Goal: Information Seeking & Learning: Learn about a topic

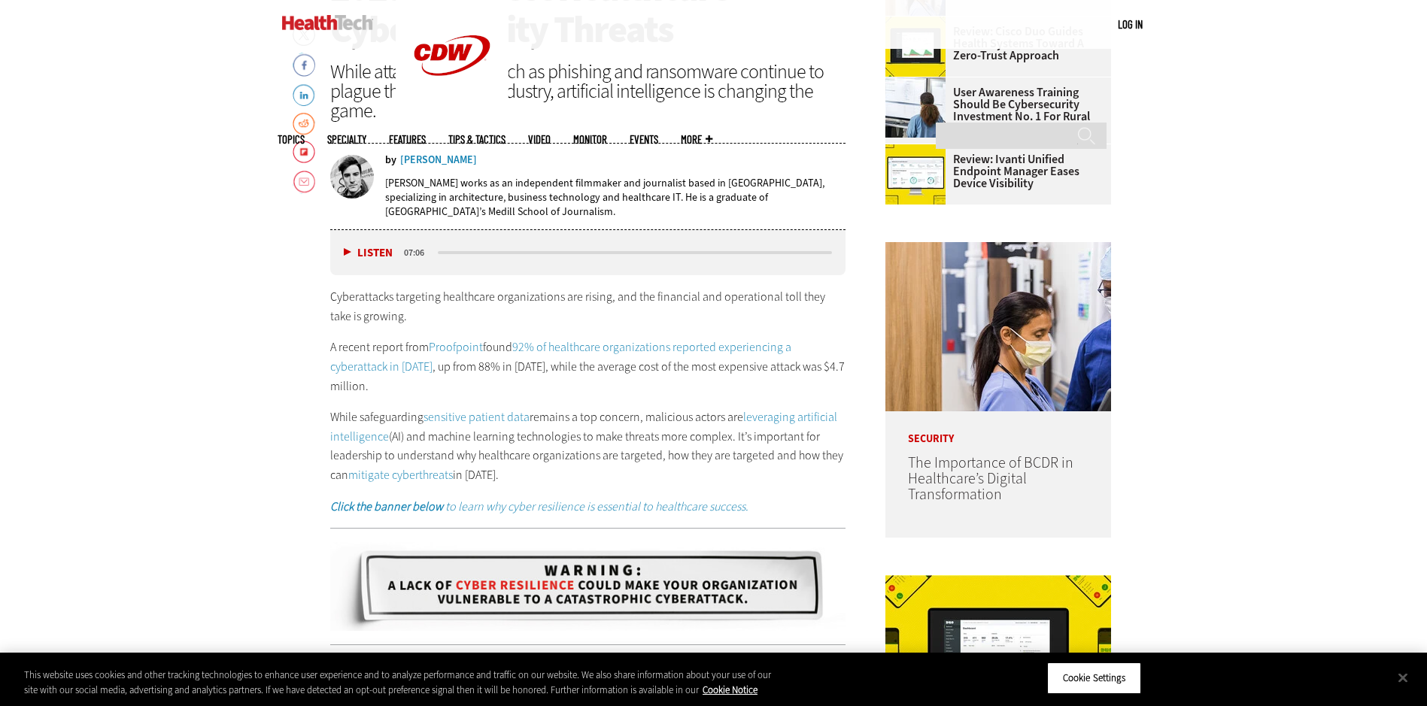
scroll to position [752, 0]
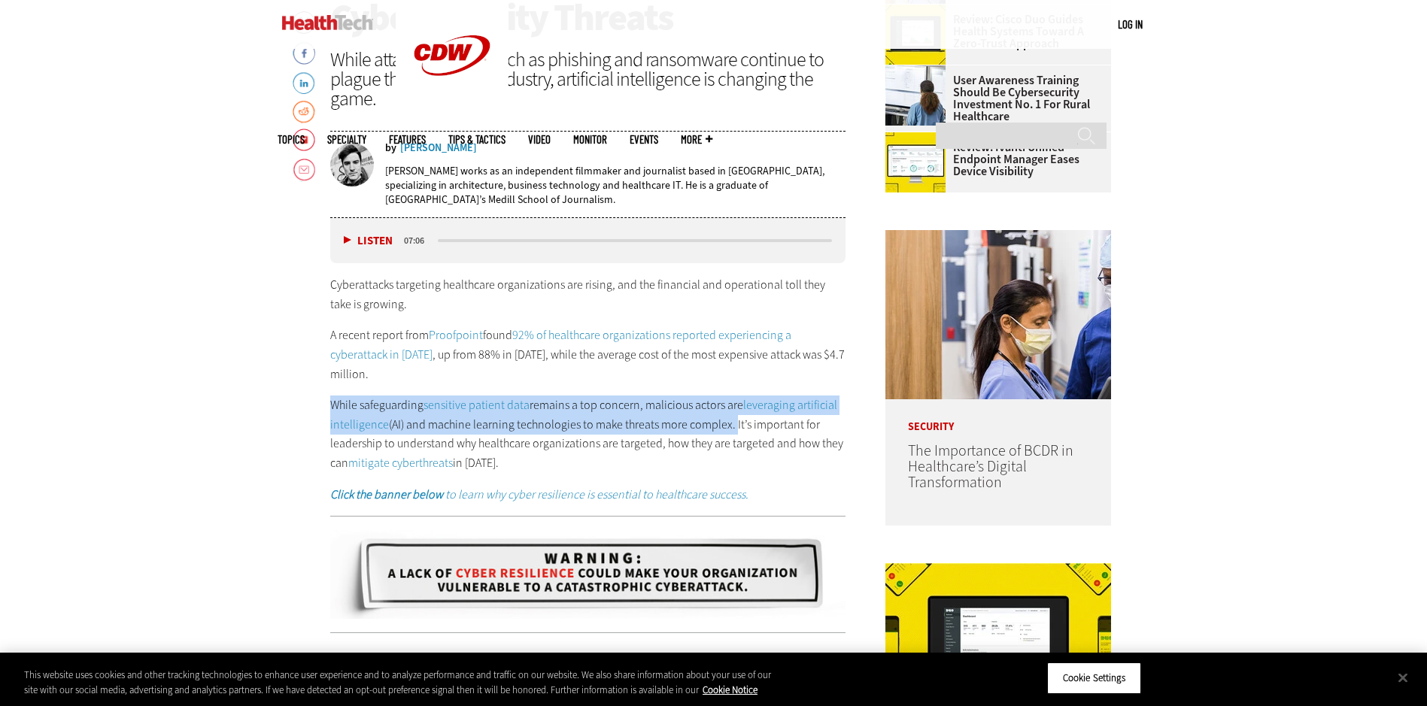
drag, startPoint x: 332, startPoint y: 404, endPoint x: 729, endPoint y: 428, distance: 397.1
click at [729, 428] on p "While safeguarding sensitive patient data remains a top concern, malicious acto…" at bounding box center [588, 434] width 516 height 77
drag, startPoint x: 729, startPoint y: 428, endPoint x: 687, endPoint y: 425, distance: 41.5
copy p "While safeguarding sensitive patient data remains a top concern, malicious acto…"
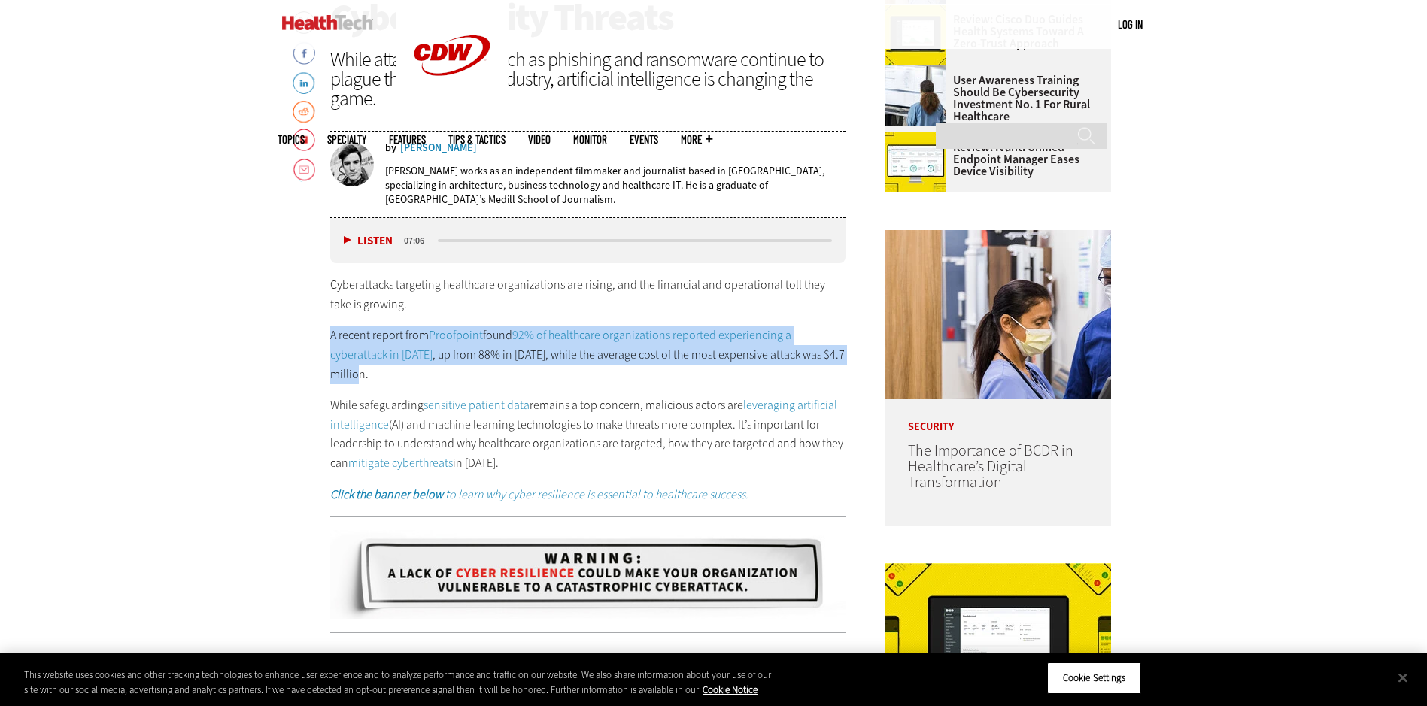
drag, startPoint x: 331, startPoint y: 336, endPoint x: 368, endPoint y: 378, distance: 56.0
click at [368, 378] on p "A recent report from Proofpoint found 92% of healthcare organizations reported …" at bounding box center [588, 355] width 516 height 58
copy p "A recent report from Proofpoint found 92% of healthcare organizations reported …"
click at [550, 390] on div "Cyberattacks targeting healthcare organizations are rising, and the financial a…" at bounding box center [588, 389] width 516 height 229
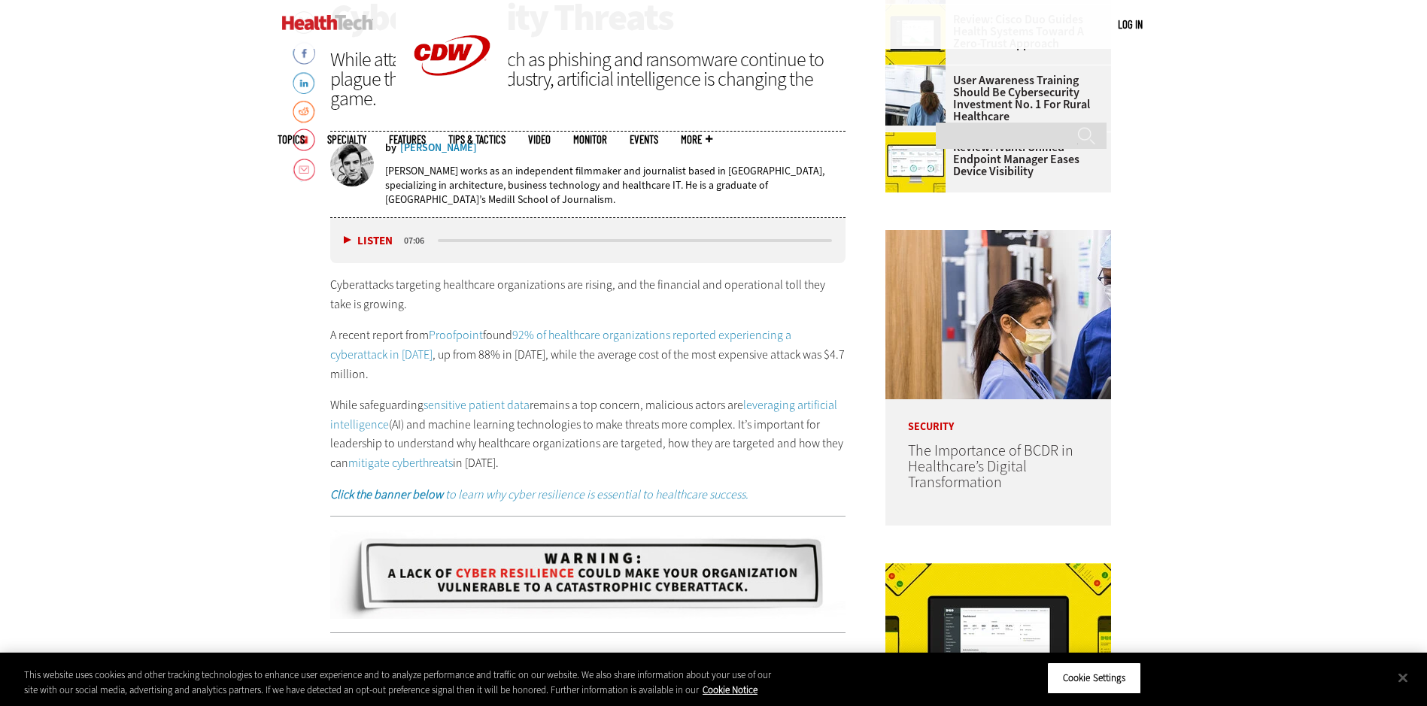
click at [447, 335] on link "Proofpoint" at bounding box center [456, 335] width 54 height 16
click at [634, 335] on link "92% of healthcare organizations reported experiencing a cyberattack in [DATE]" at bounding box center [560, 344] width 461 height 35
